Goal: Task Accomplishment & Management: Manage account settings

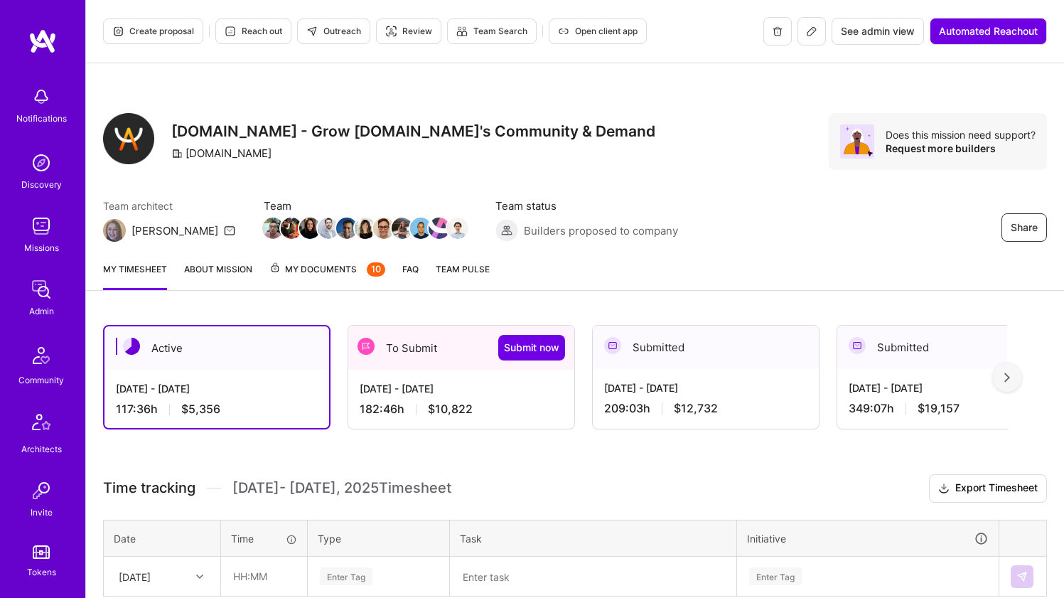
click at [264, 375] on div "[DATE] - [DATE] 117:36 h $5,356" at bounding box center [217, 399] width 225 height 58
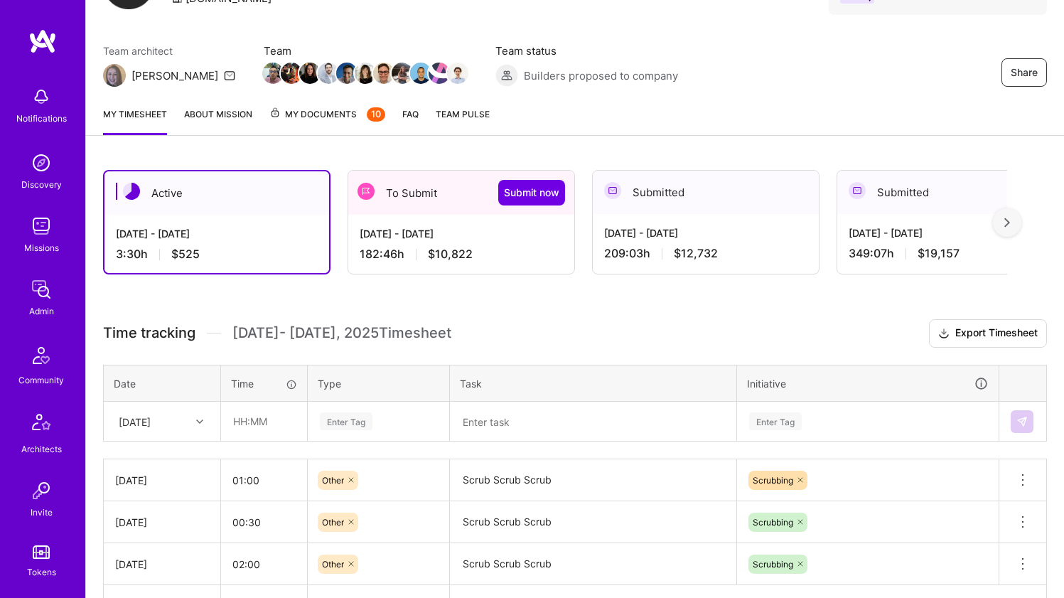
scroll to position [158, 0]
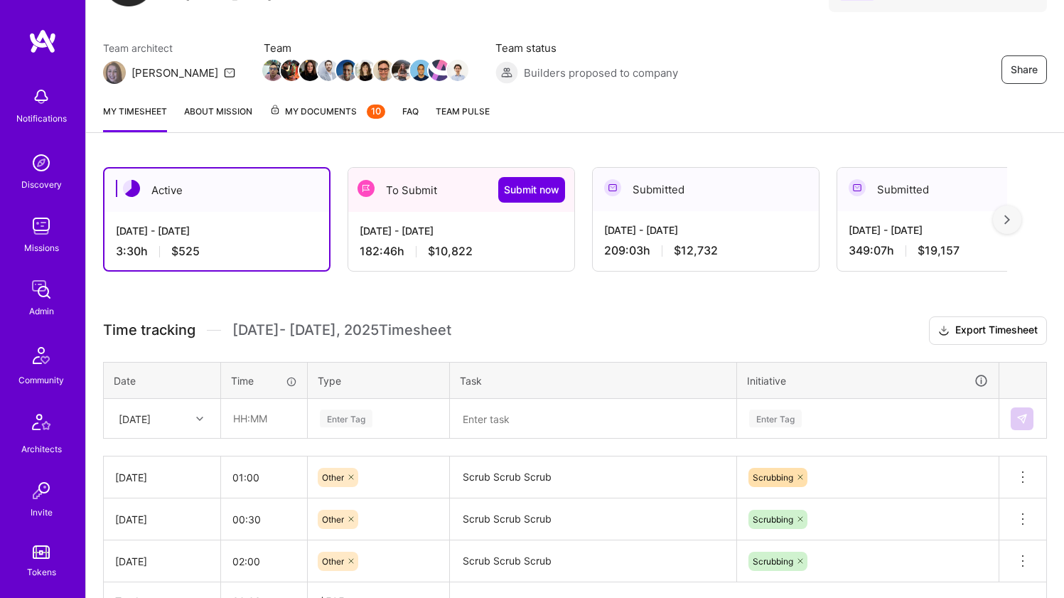
click at [215, 415] on div "[DATE]" at bounding box center [162, 419] width 115 height 38
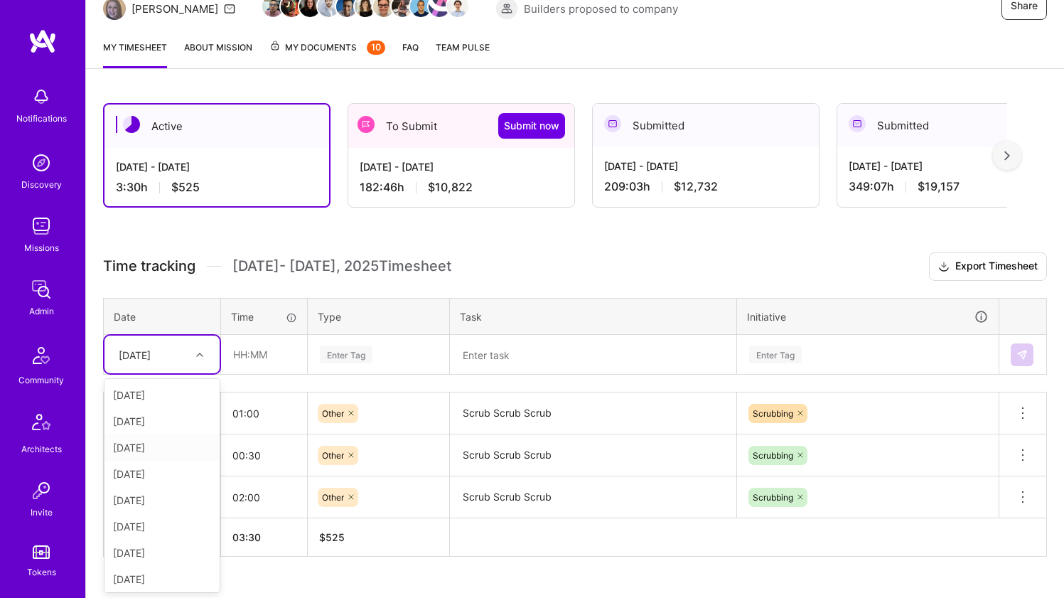
scroll to position [29, 0]
click at [154, 580] on div "[DATE]" at bounding box center [162, 576] width 115 height 26
click at [296, 363] on input "text" at bounding box center [264, 355] width 85 height 38
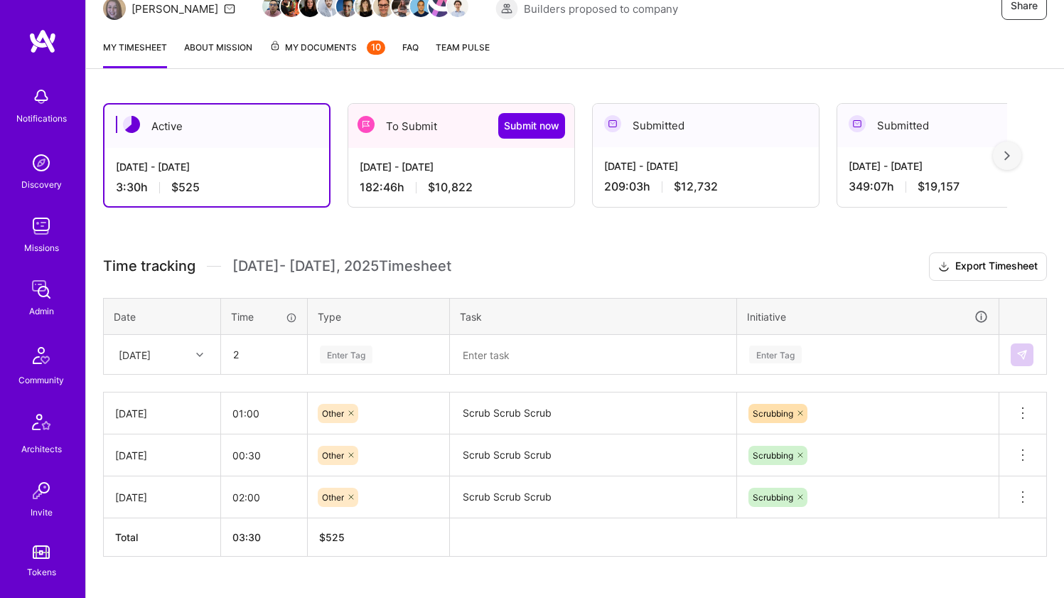
type input "02:00"
type input "oth"
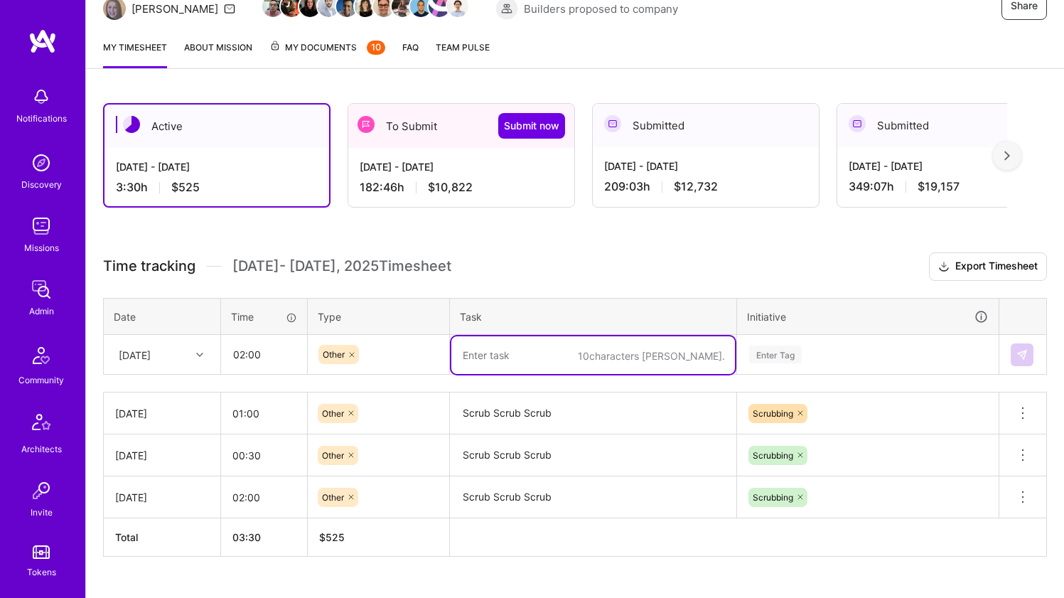
paste textarea "Scrub Scrub Scrub"
type textarea "Scrub Scrub Scrub"
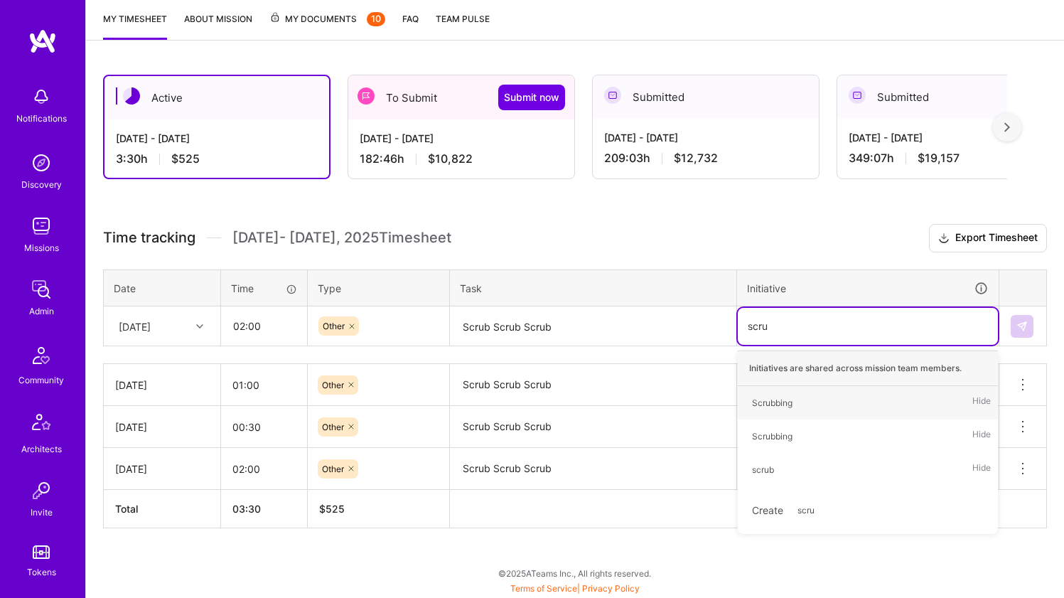
scroll to position [250, 0]
type input "scrub"
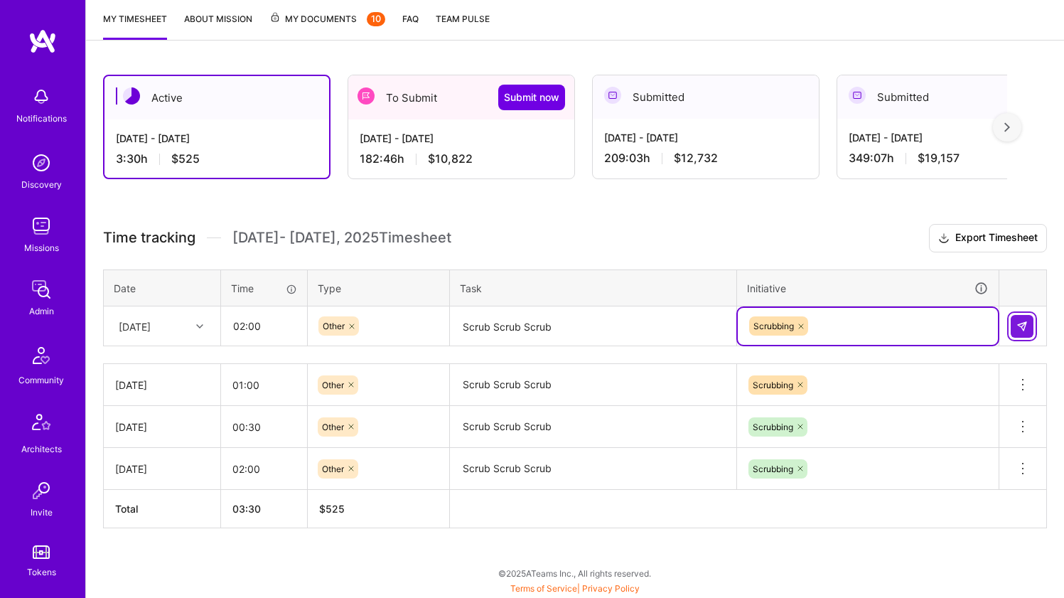
click at [1027, 330] on img at bounding box center [1022, 326] width 11 height 11
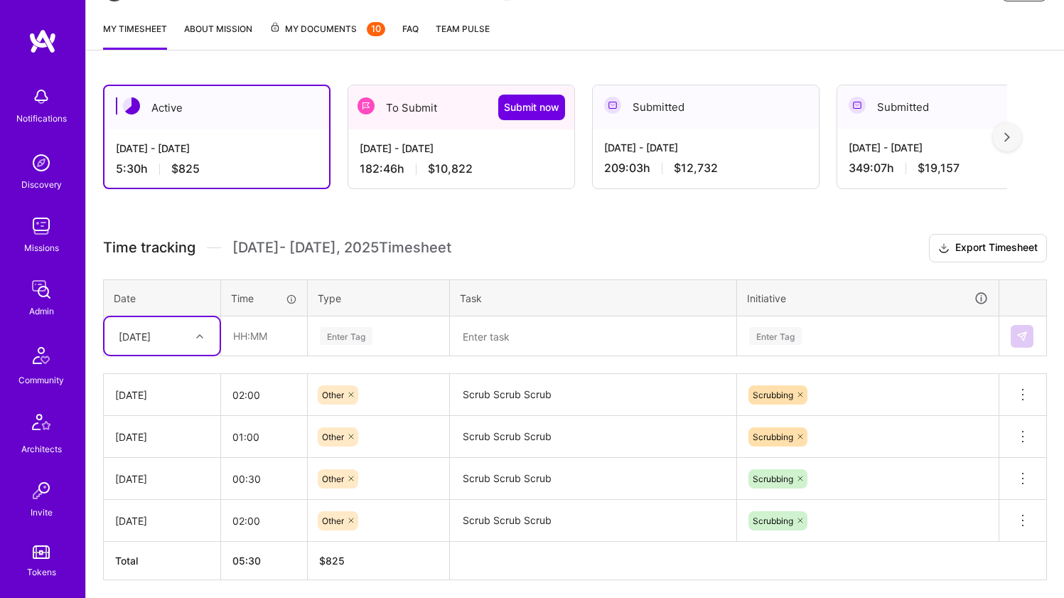
scroll to position [240, 0]
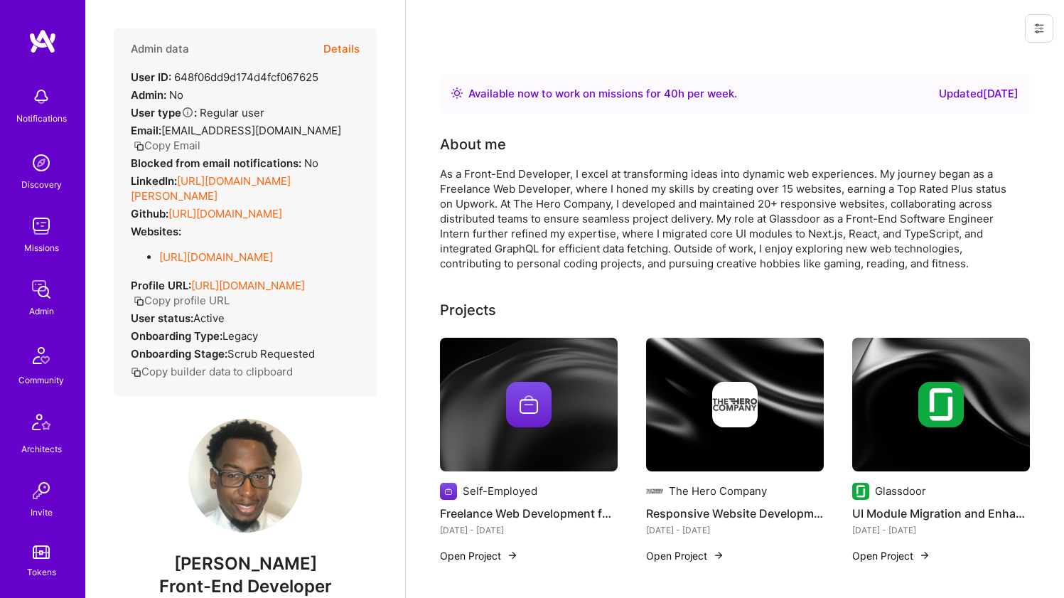
click at [286, 179] on link "https://linkedin.com/in/jerome-haynes" at bounding box center [211, 188] width 160 height 28
drag, startPoint x: 274, startPoint y: 208, endPoint x: 271, endPoint y: 216, distance: 8.3
click at [273, 208] on link "https://github.com/dev-rome" at bounding box center [225, 214] width 114 height 14
click at [247, 253] on link "https://jeromehaynes.com/" at bounding box center [216, 257] width 114 height 14
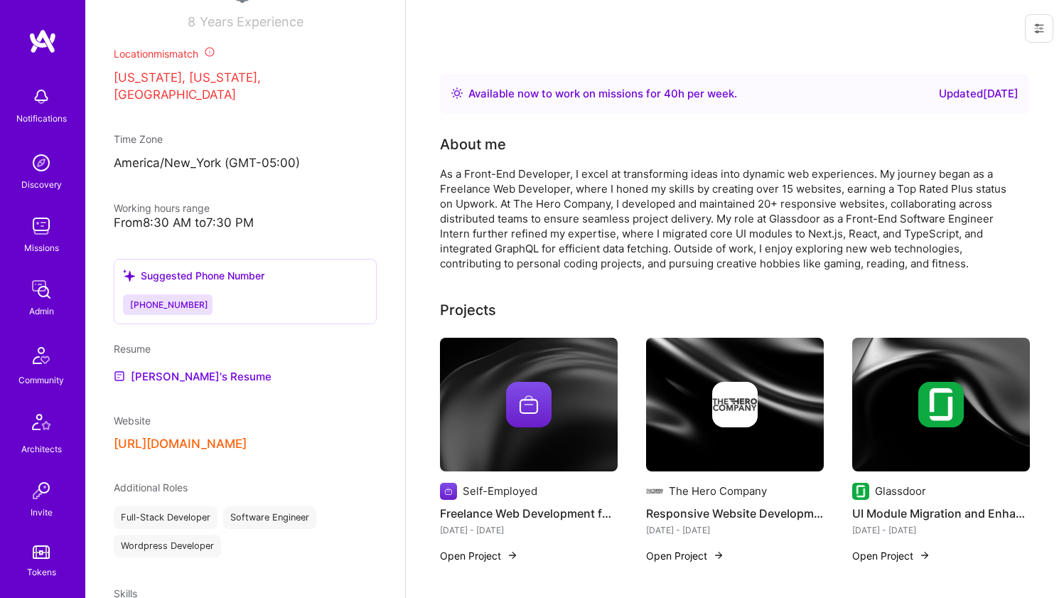
scroll to position [621, 0]
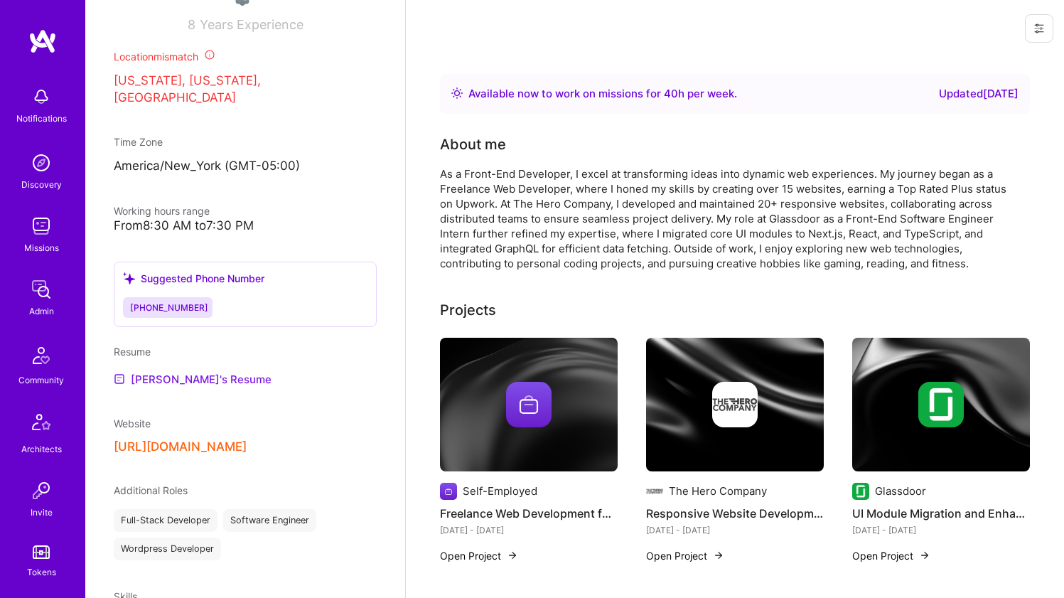
click at [173, 374] on link "Jerome's Resume" at bounding box center [193, 378] width 158 height 17
click at [641, 191] on div "As a Front-End Developer, I excel at transforming ideas into dynamic web experi…" at bounding box center [724, 218] width 569 height 105
click at [591, 201] on div "As a Front-End Developer, I excel at transforming ideas into dynamic web experi…" at bounding box center [724, 218] width 569 height 105
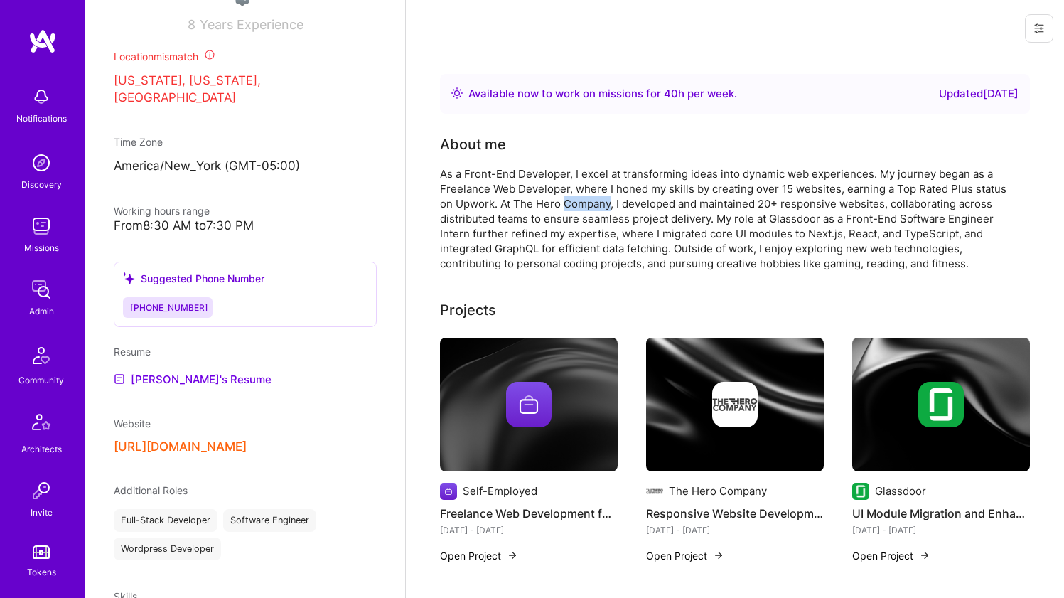
click at [591, 201] on div "As a Front-End Developer, I excel at transforming ideas into dynamic web experi…" at bounding box center [724, 218] width 569 height 105
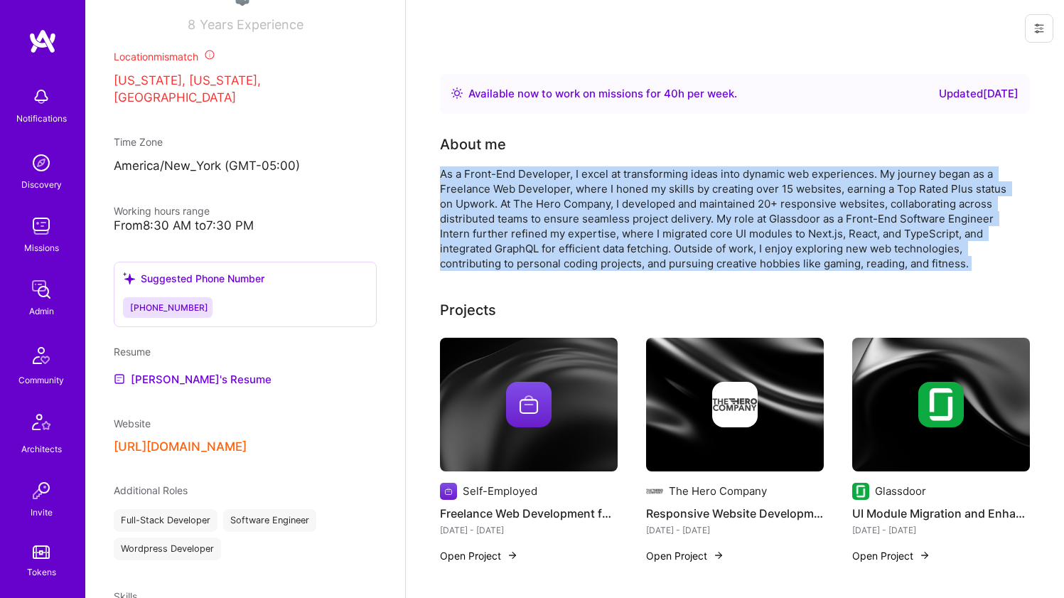
click at [591, 201] on div "As a Front-End Developer, I excel at transforming ideas into dynamic web experi…" at bounding box center [724, 218] width 569 height 105
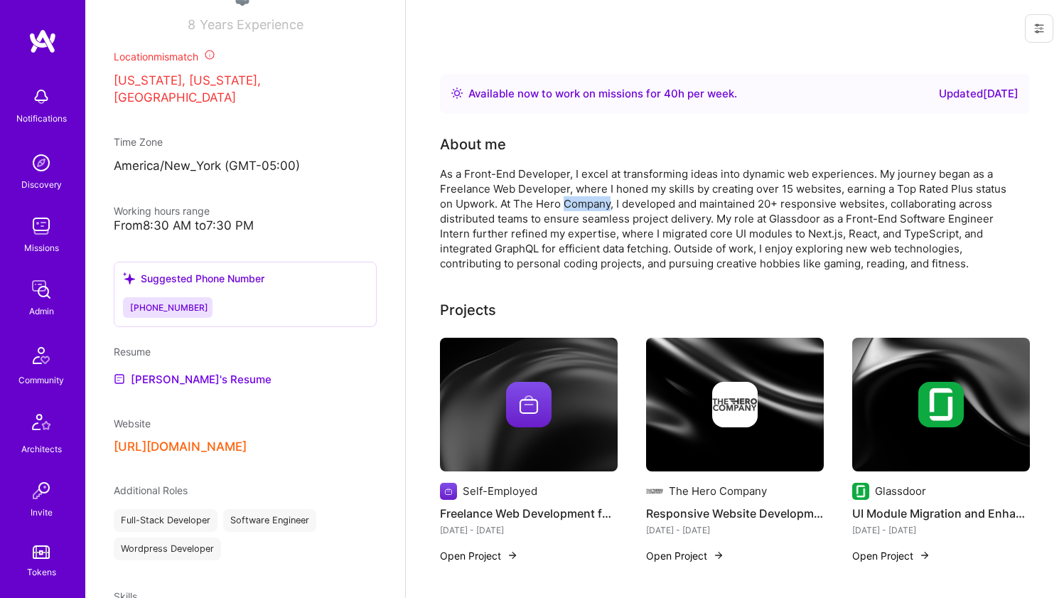
click at [591, 201] on div "As a Front-End Developer, I excel at transforming ideas into dynamic web experi…" at bounding box center [724, 218] width 569 height 105
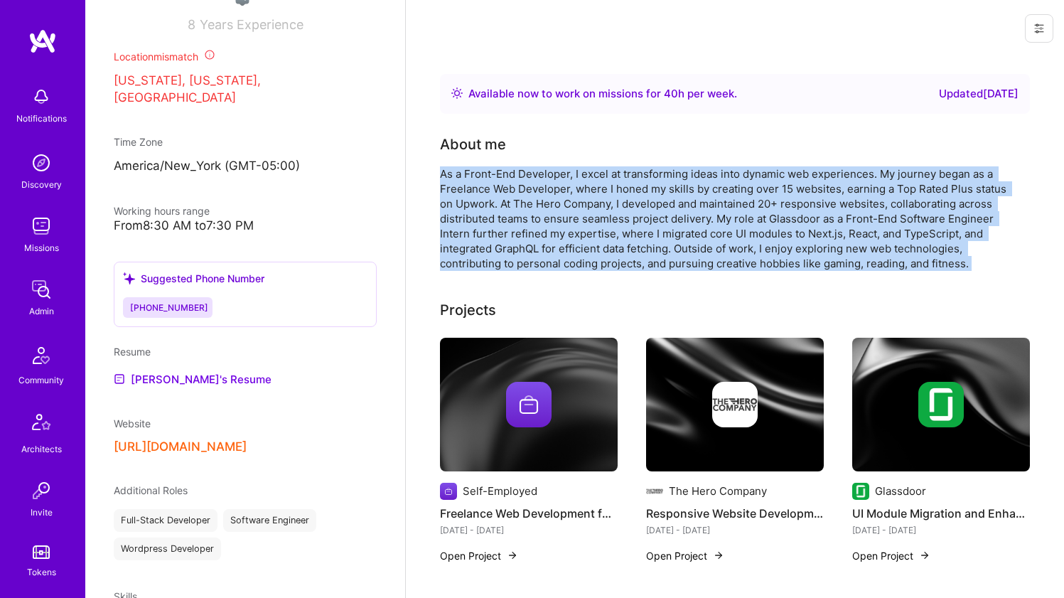
click at [591, 201] on div "As a Front-End Developer, I excel at transforming ideas into dynamic web experi…" at bounding box center [724, 218] width 569 height 105
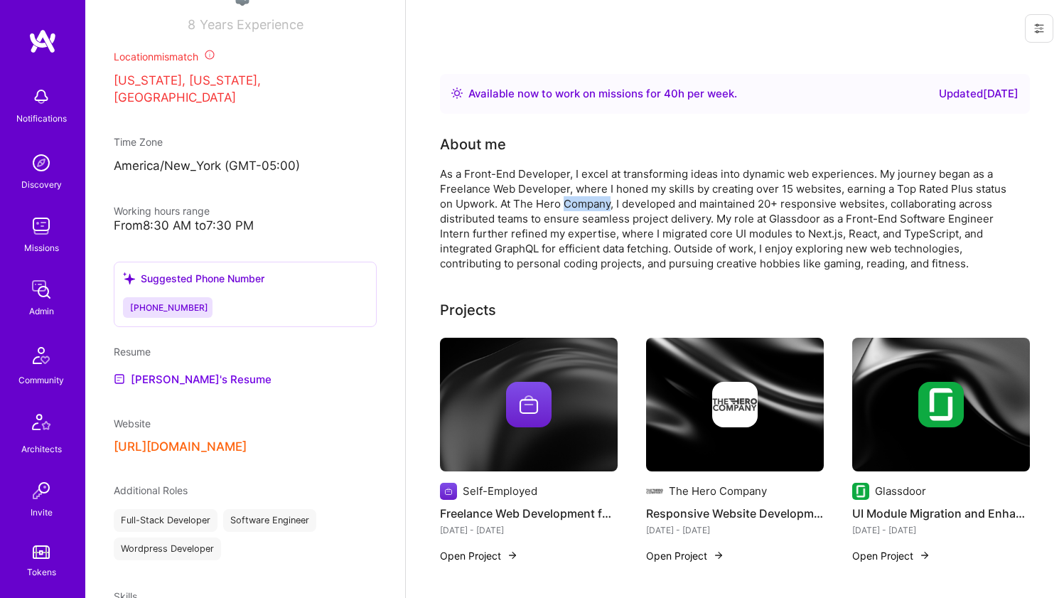
click at [591, 201] on div "As a Front-End Developer, I excel at transforming ideas into dynamic web experi…" at bounding box center [724, 218] width 569 height 105
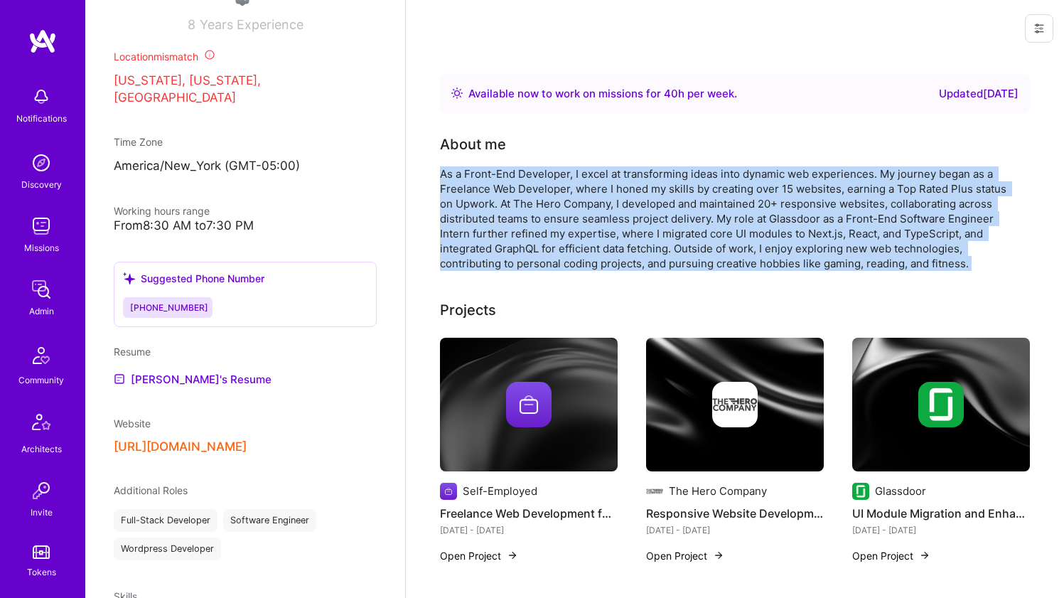
click at [591, 201] on div "As a Front-End Developer, I excel at transforming ideas into dynamic web experi…" at bounding box center [724, 218] width 569 height 105
click at [587, 213] on div "As a Front-End Developer, I excel at transforming ideas into dynamic web experi…" at bounding box center [724, 218] width 569 height 105
